Goal: Task Accomplishment & Management: Manage account settings

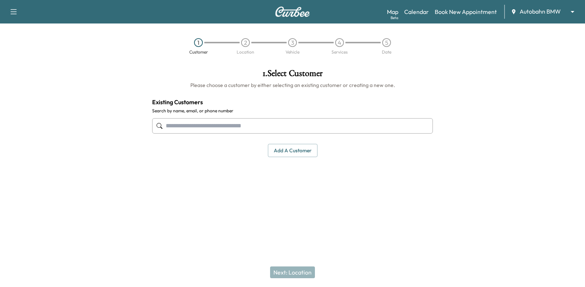
click at [523, 15] on body "Support Log Out Map Beta Calendar Book New Appointment Autobahn BMW ******** ​ …" at bounding box center [292, 143] width 585 height 287
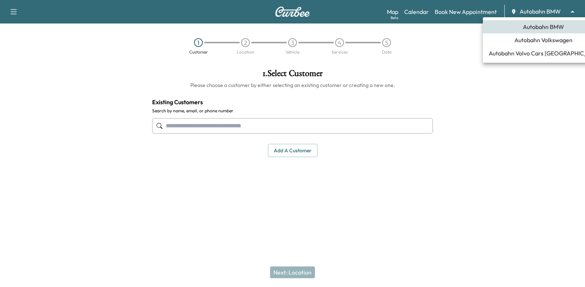
click at [521, 42] on span "Autobahn Volkswagen" at bounding box center [543, 40] width 58 height 9
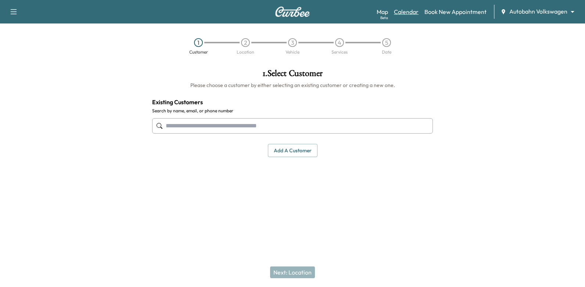
click at [413, 12] on link "Calendar" at bounding box center [406, 11] width 25 height 9
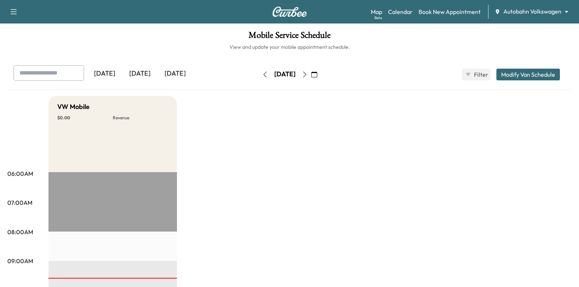
click at [317, 76] on icon "button" at bounding box center [314, 75] width 6 height 6
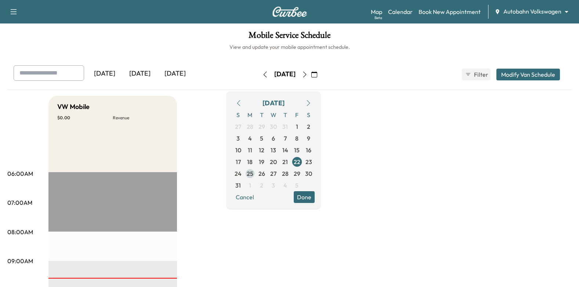
click at [253, 177] on span "25" at bounding box center [250, 173] width 7 height 9
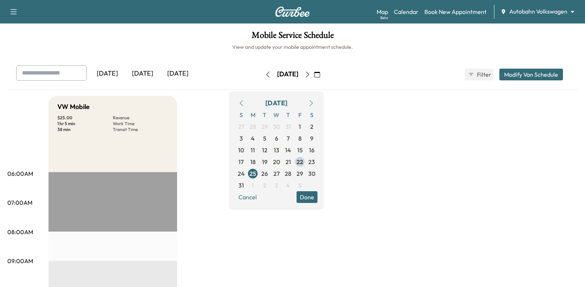
click at [317, 199] on button "Done" at bounding box center [306, 197] width 21 height 12
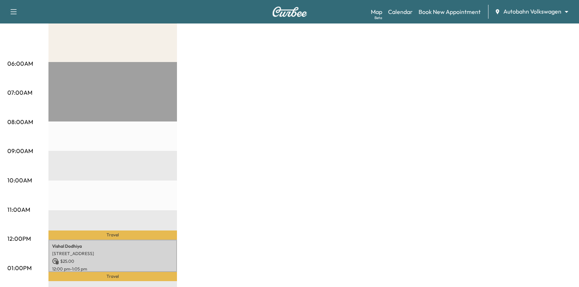
scroll to position [257, 0]
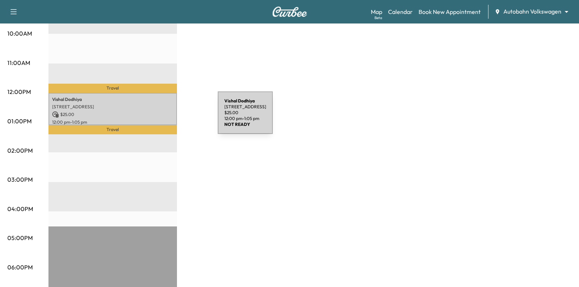
click at [153, 112] on p "$ 25.00" at bounding box center [112, 114] width 121 height 7
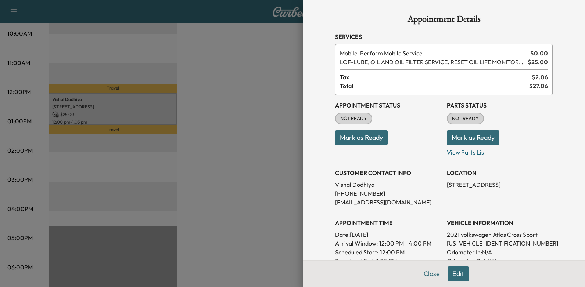
click at [370, 142] on button "Mark as Ready" at bounding box center [361, 137] width 53 height 15
click at [267, 153] on div at bounding box center [292, 143] width 585 height 287
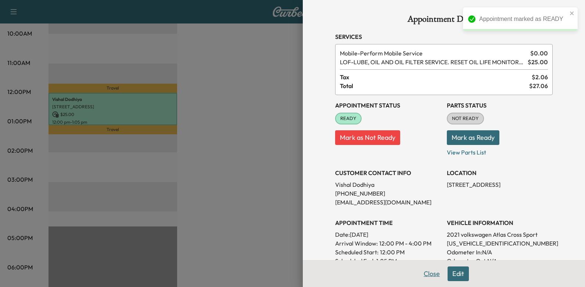
click at [419, 275] on button "Close" at bounding box center [432, 274] width 26 height 15
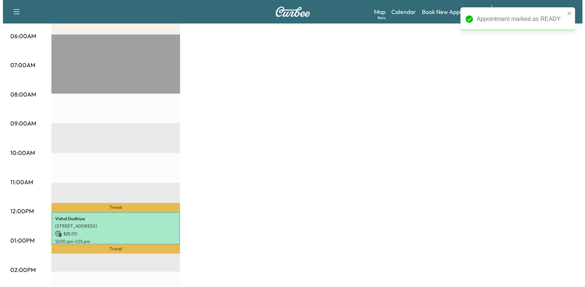
scroll to position [184, 0]
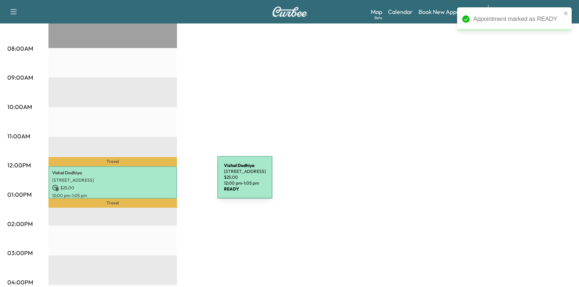
click at [157, 187] on p "$ 25.00" at bounding box center [112, 188] width 121 height 7
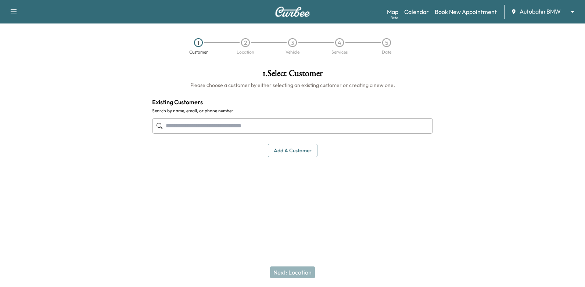
click at [540, 2] on div "Support Log Out Map Beta Calendar Book New Appointment Autobahn BMW ******** ​" at bounding box center [292, 12] width 585 height 24
click at [540, 12] on body "Support Log Out Map Beta Calendar Book New Appointment Autobahn BMW ******** ​ …" at bounding box center [292, 143] width 585 height 287
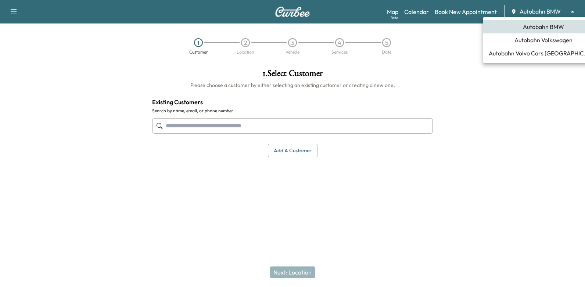
click at [523, 41] on span "Autobahn Volkswagen" at bounding box center [543, 40] width 58 height 9
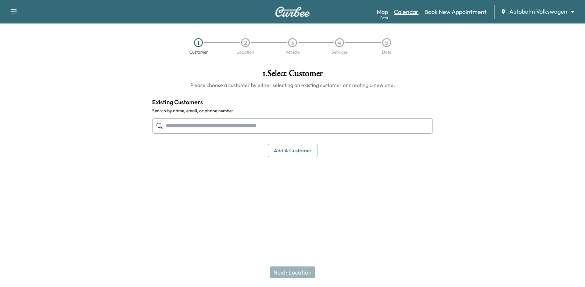
click at [411, 12] on link "Calendar" at bounding box center [406, 11] width 25 height 9
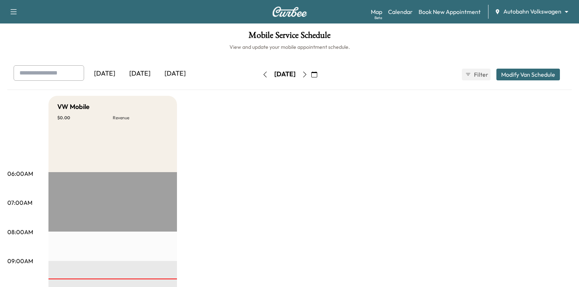
click at [321, 76] on button "button" at bounding box center [314, 75] width 12 height 12
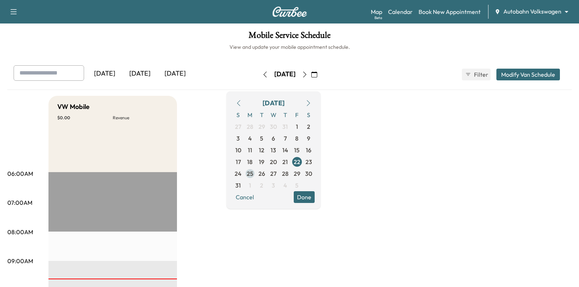
click at [253, 174] on span "25" at bounding box center [250, 173] width 7 height 9
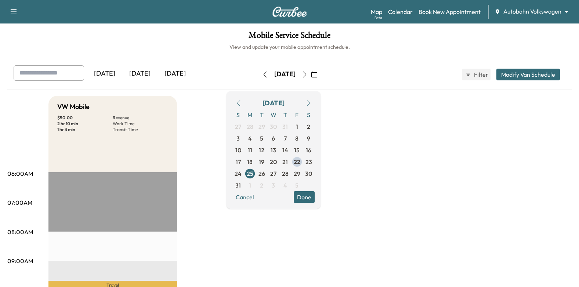
click at [315, 198] on button "Done" at bounding box center [304, 197] width 21 height 12
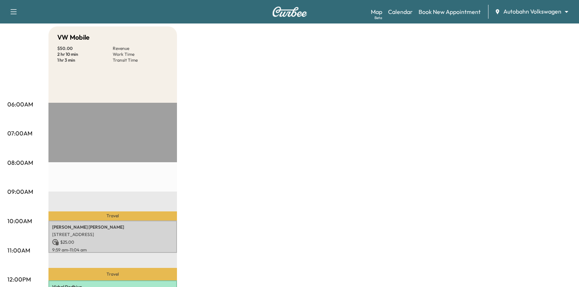
scroll to position [110, 0]
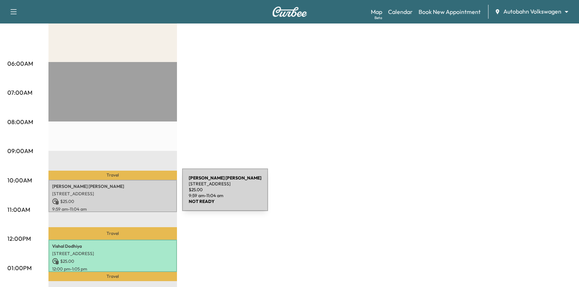
click at [127, 194] on p "[STREET_ADDRESS]" at bounding box center [112, 194] width 121 height 6
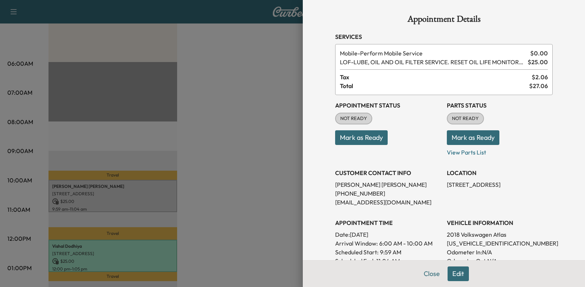
click at [365, 137] on button "Mark as Ready" at bounding box center [361, 137] width 53 height 15
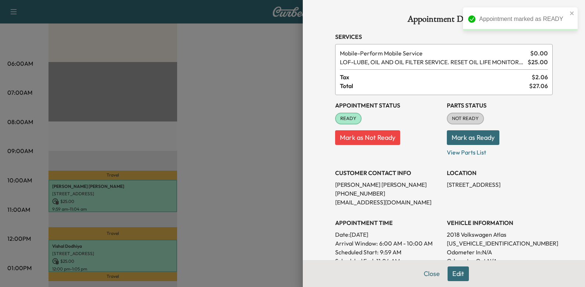
click at [280, 122] on div at bounding box center [292, 143] width 585 height 287
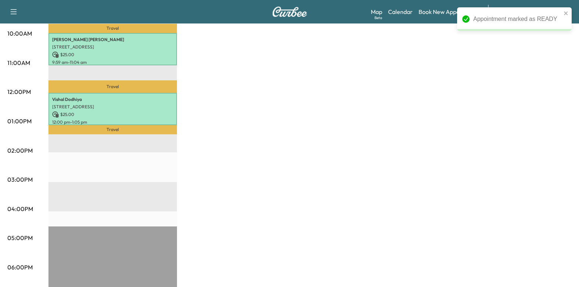
scroll to position [184, 0]
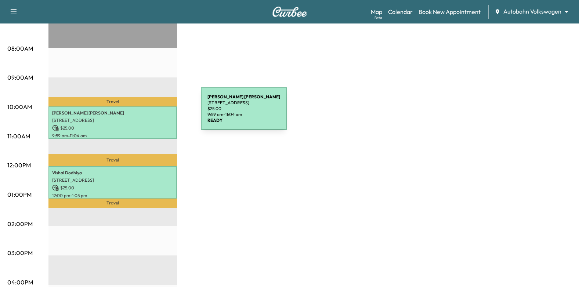
click at [146, 113] on p "[PERSON_NAME]" at bounding box center [112, 113] width 121 height 6
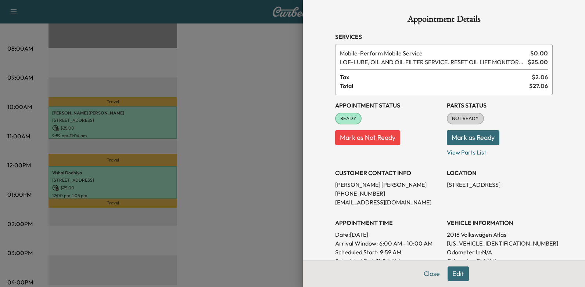
click at [253, 153] on div at bounding box center [292, 143] width 585 height 287
